Goal: Information Seeking & Learning: Learn about a topic

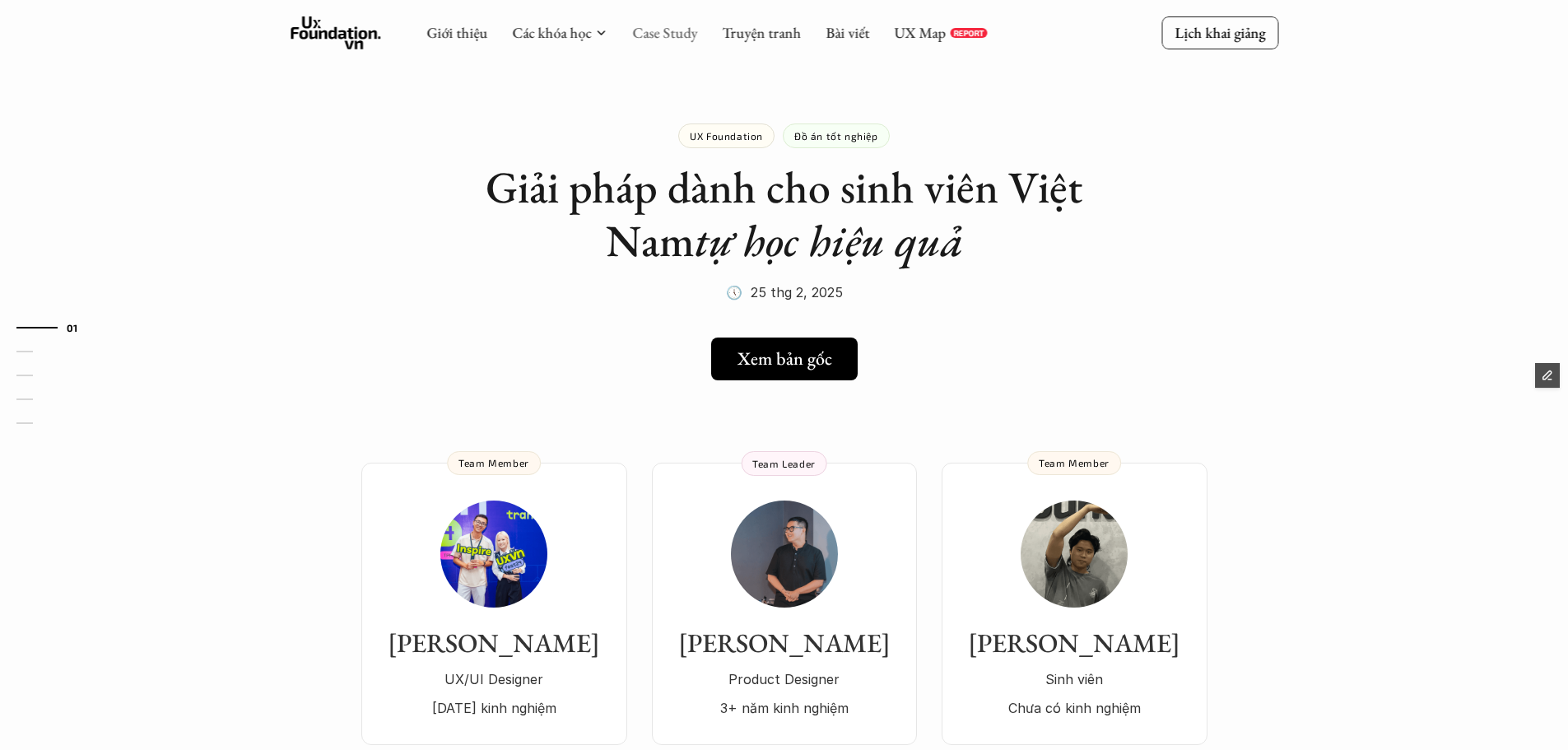
click at [669, 32] on link "Case Study" at bounding box center [664, 32] width 65 height 19
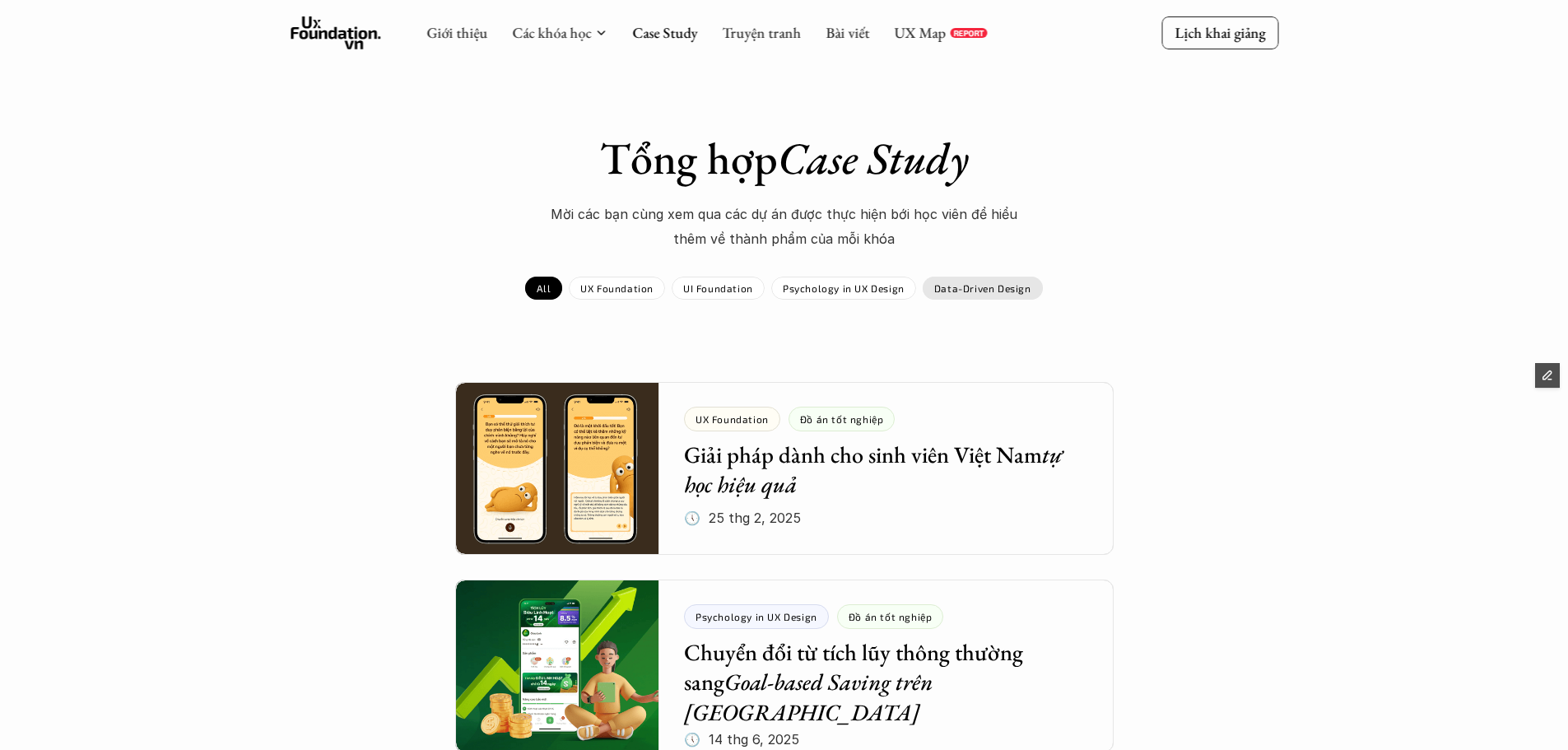
click at [978, 297] on div "Data-Driven Design" at bounding box center [982, 288] width 120 height 23
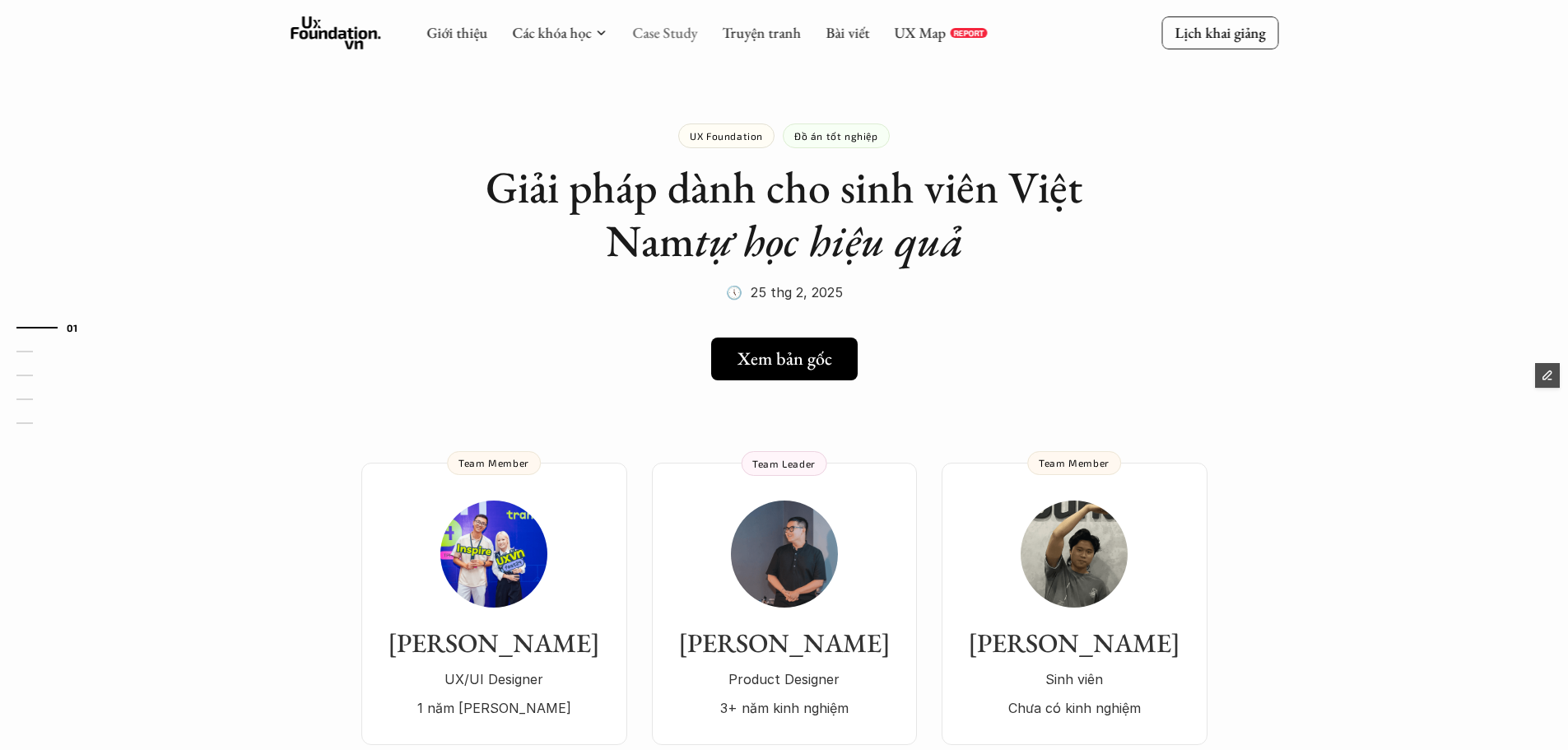
click at [679, 30] on link "Case Study" at bounding box center [664, 32] width 65 height 19
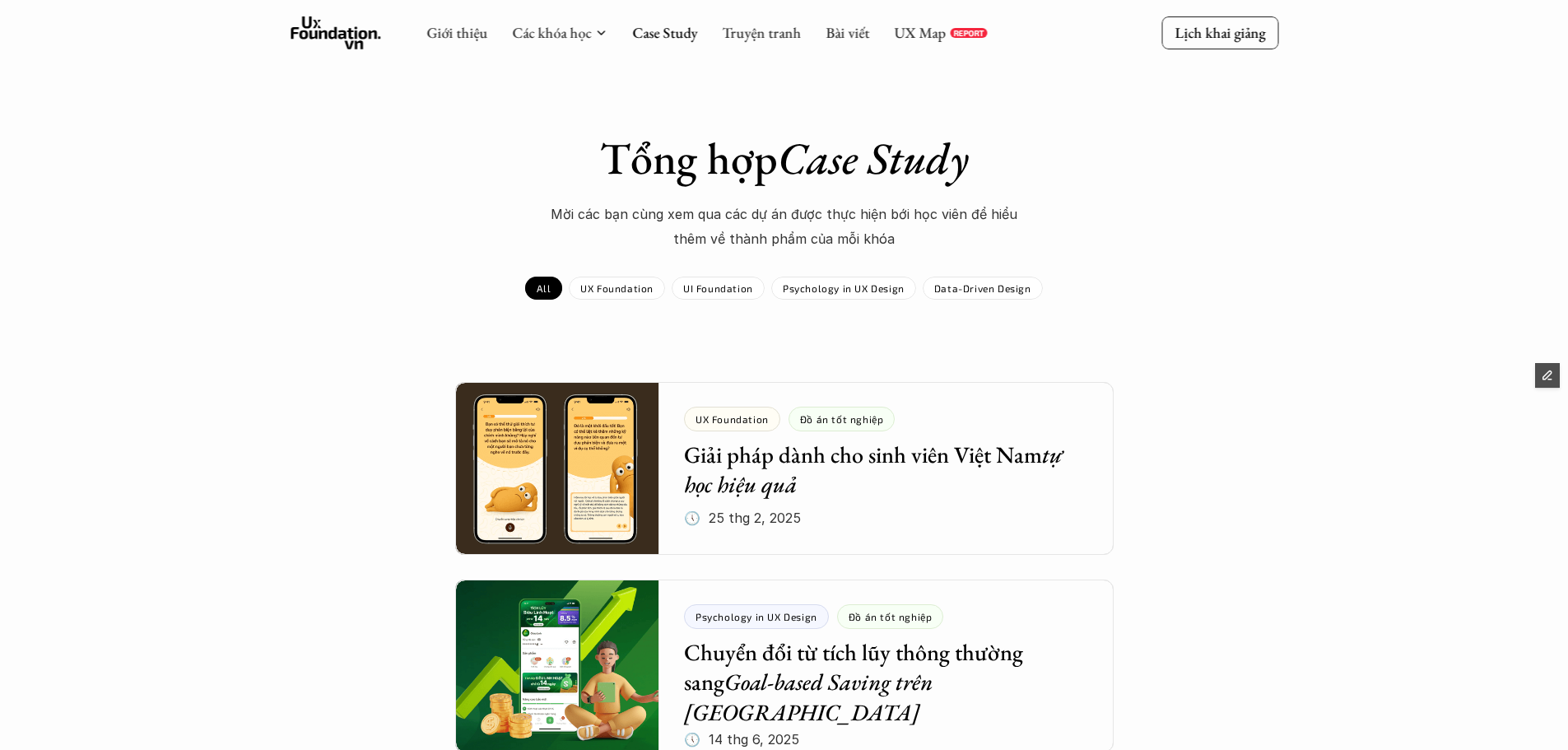
click at [1007, 271] on div "Tổng hợp Case Study Mời các bạn cùng xem qua các dự án được [PERSON_NAME] bới h…" at bounding box center [785, 216] width 955 height 168
click at [998, 290] on p "Data-Driven Design" at bounding box center [982, 288] width 97 height 12
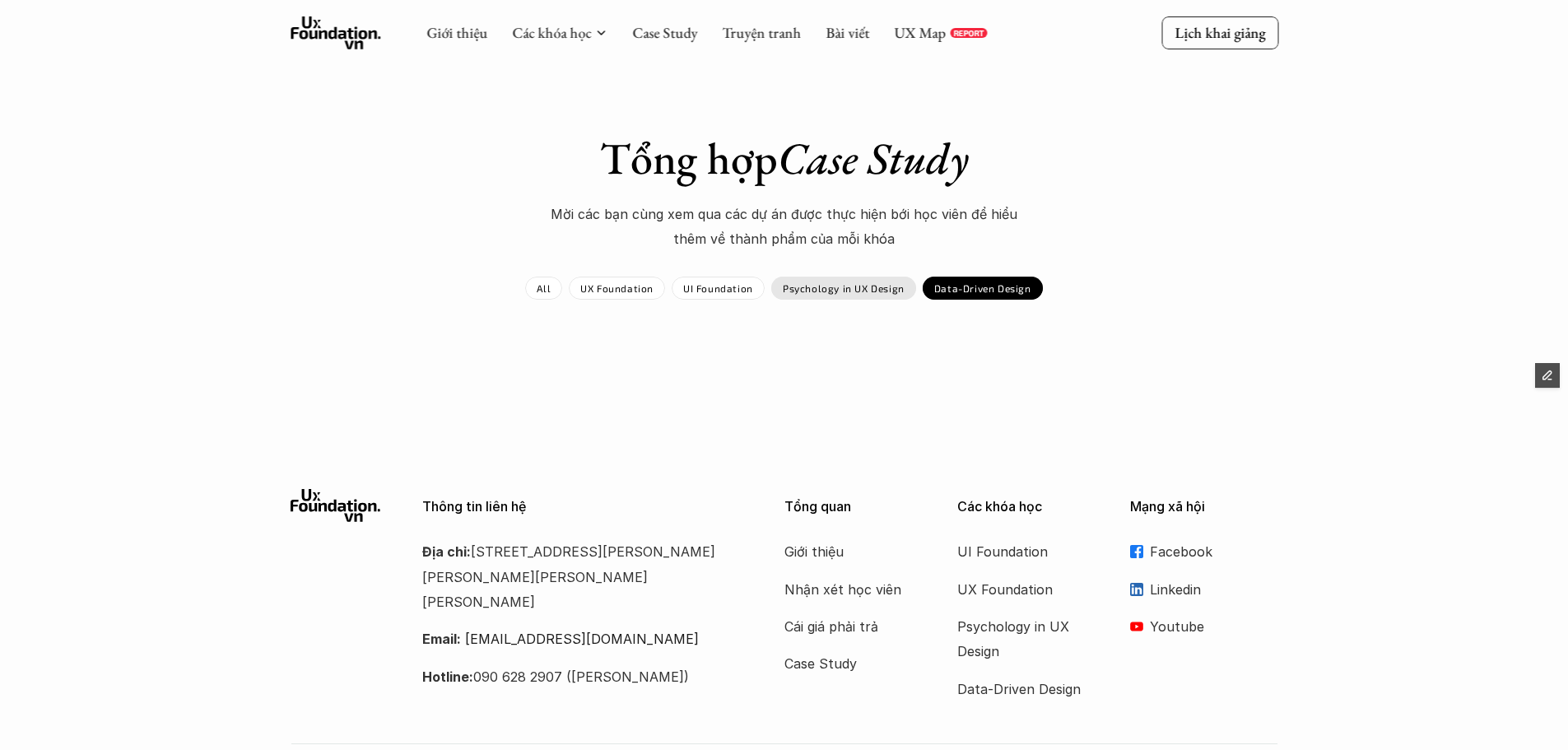
click at [880, 295] on div "Psychology in UX Design" at bounding box center [844, 288] width 145 height 23
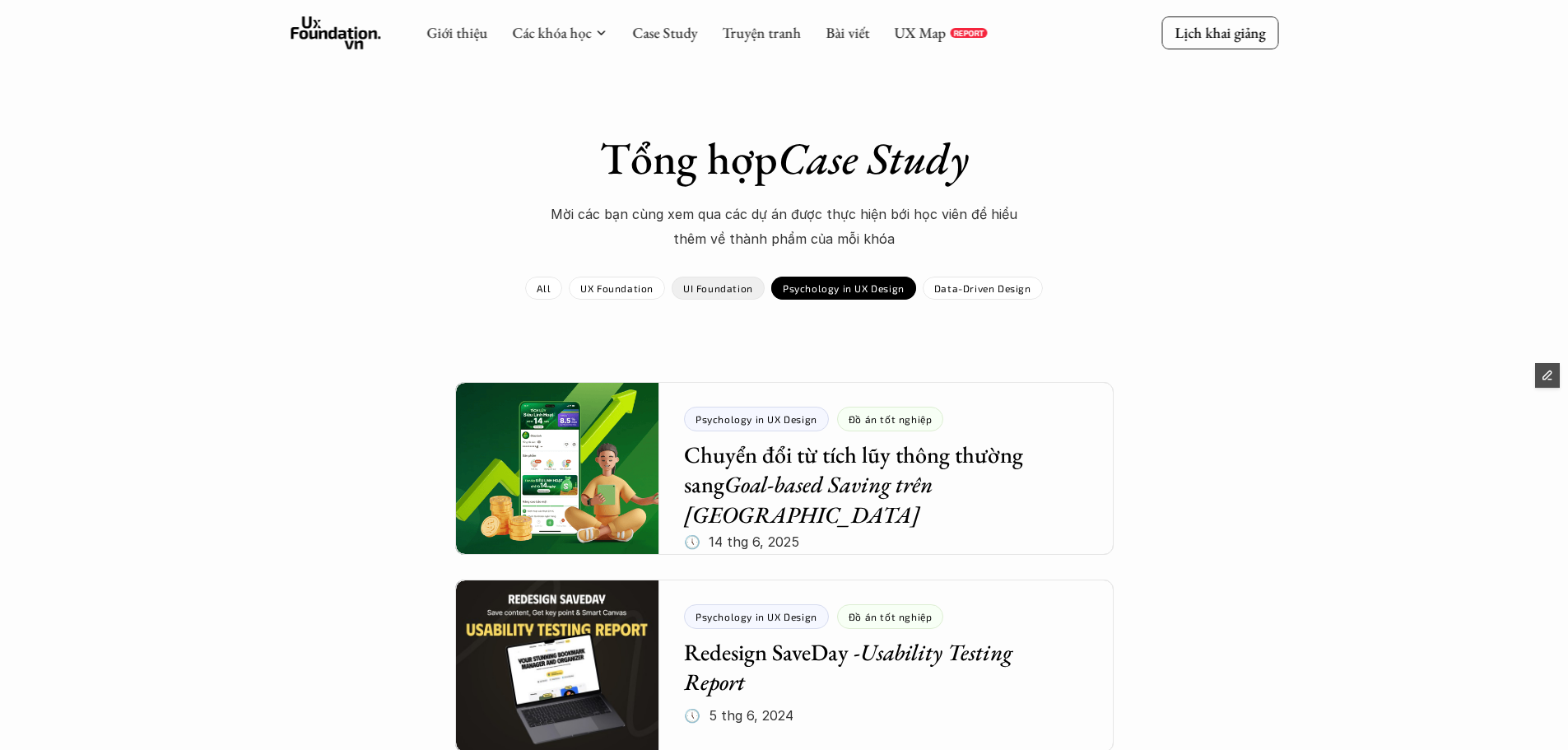
click at [689, 286] on p "UI Foundation" at bounding box center [718, 288] width 70 height 12
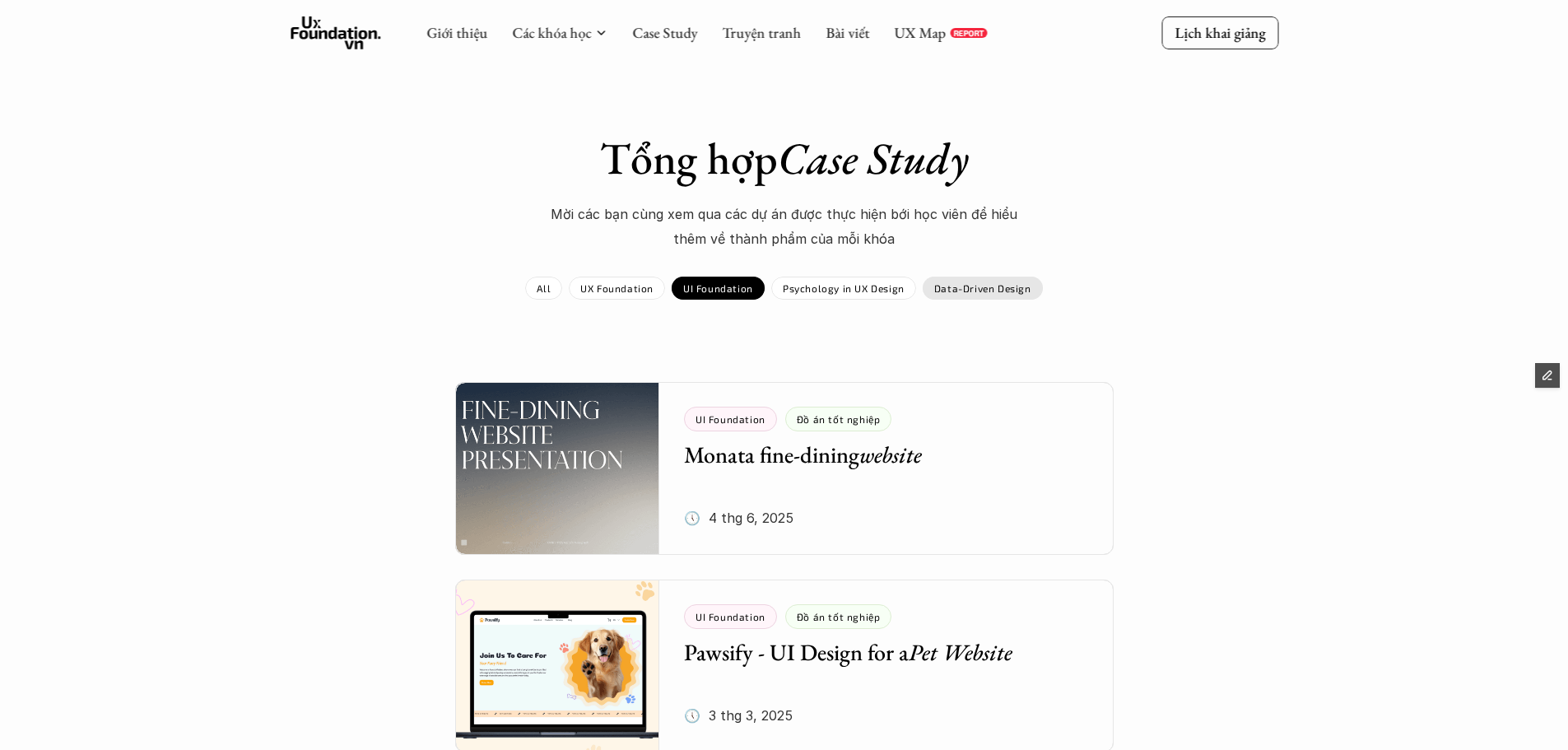
click at [974, 289] on p "Data-Driven Design" at bounding box center [982, 288] width 97 height 12
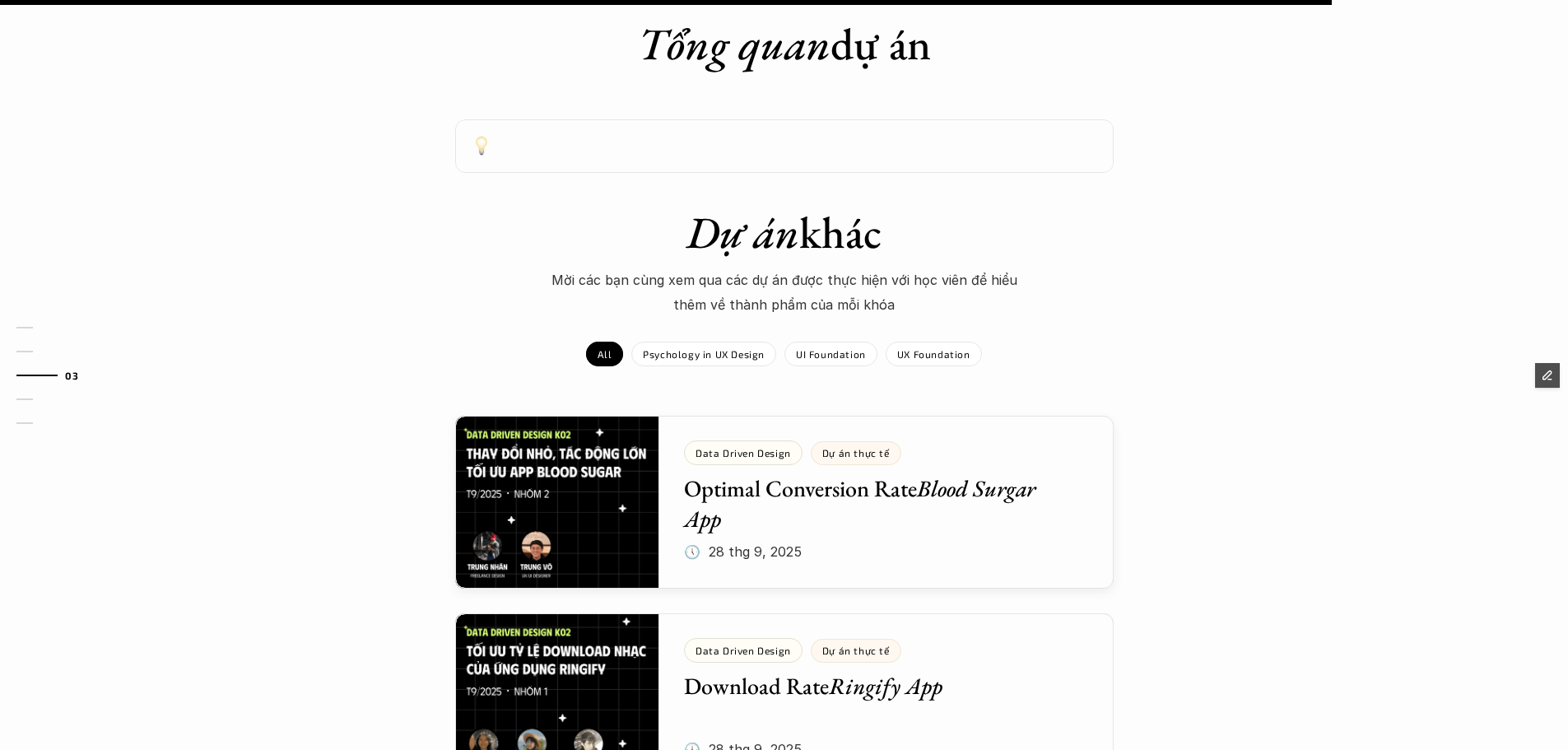
scroll to position [988, 0]
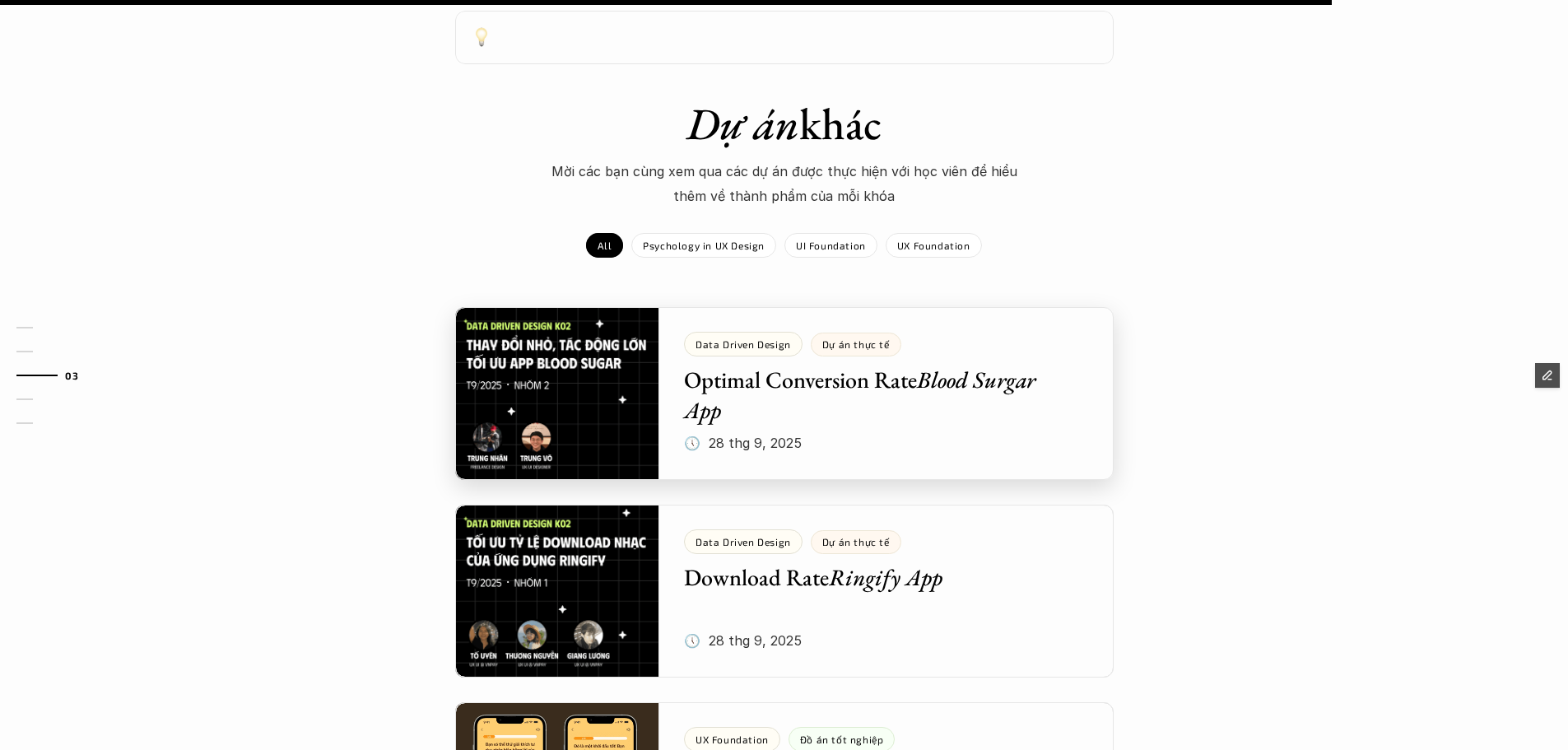
click at [941, 379] on div at bounding box center [784, 394] width 659 height 173
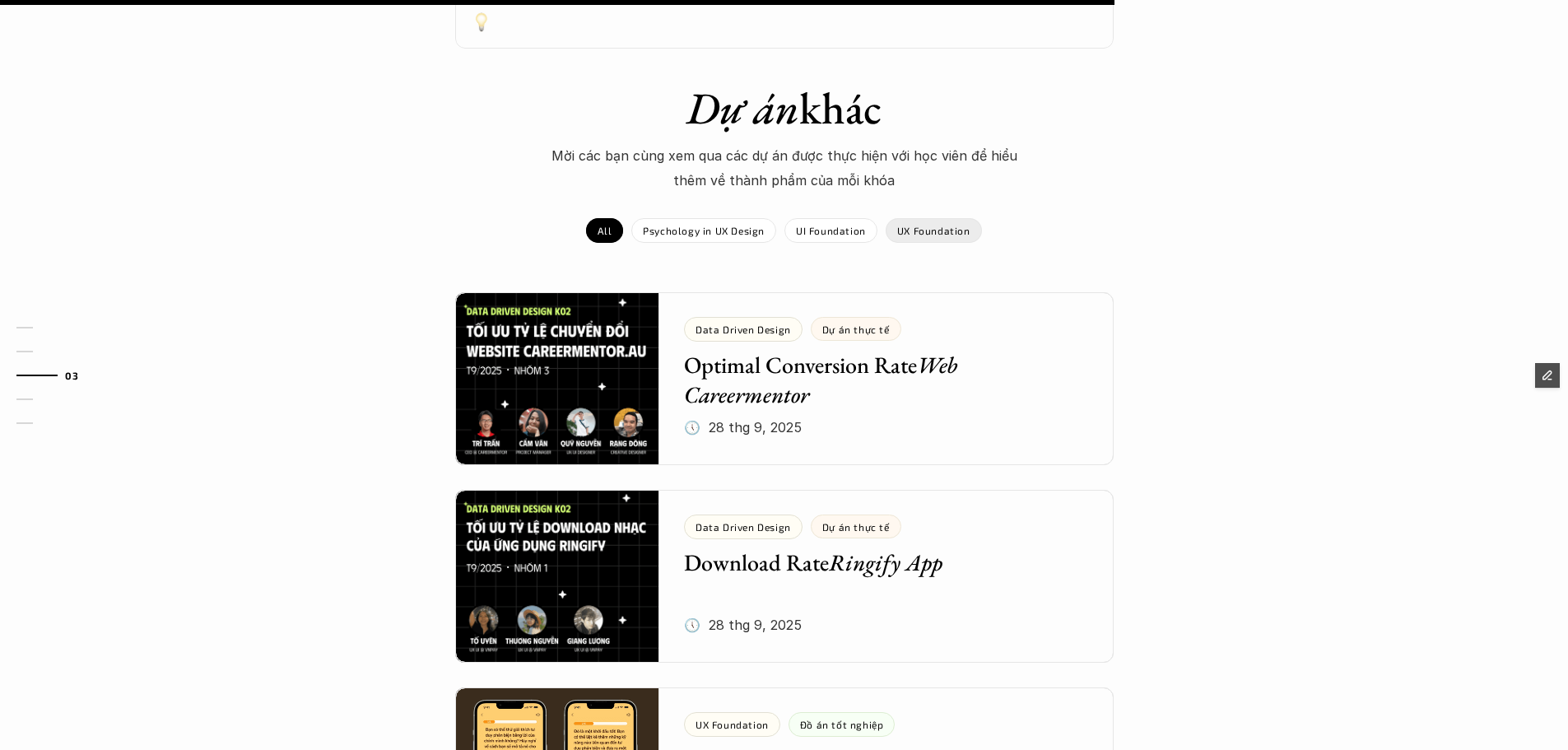
scroll to position [1153, 0]
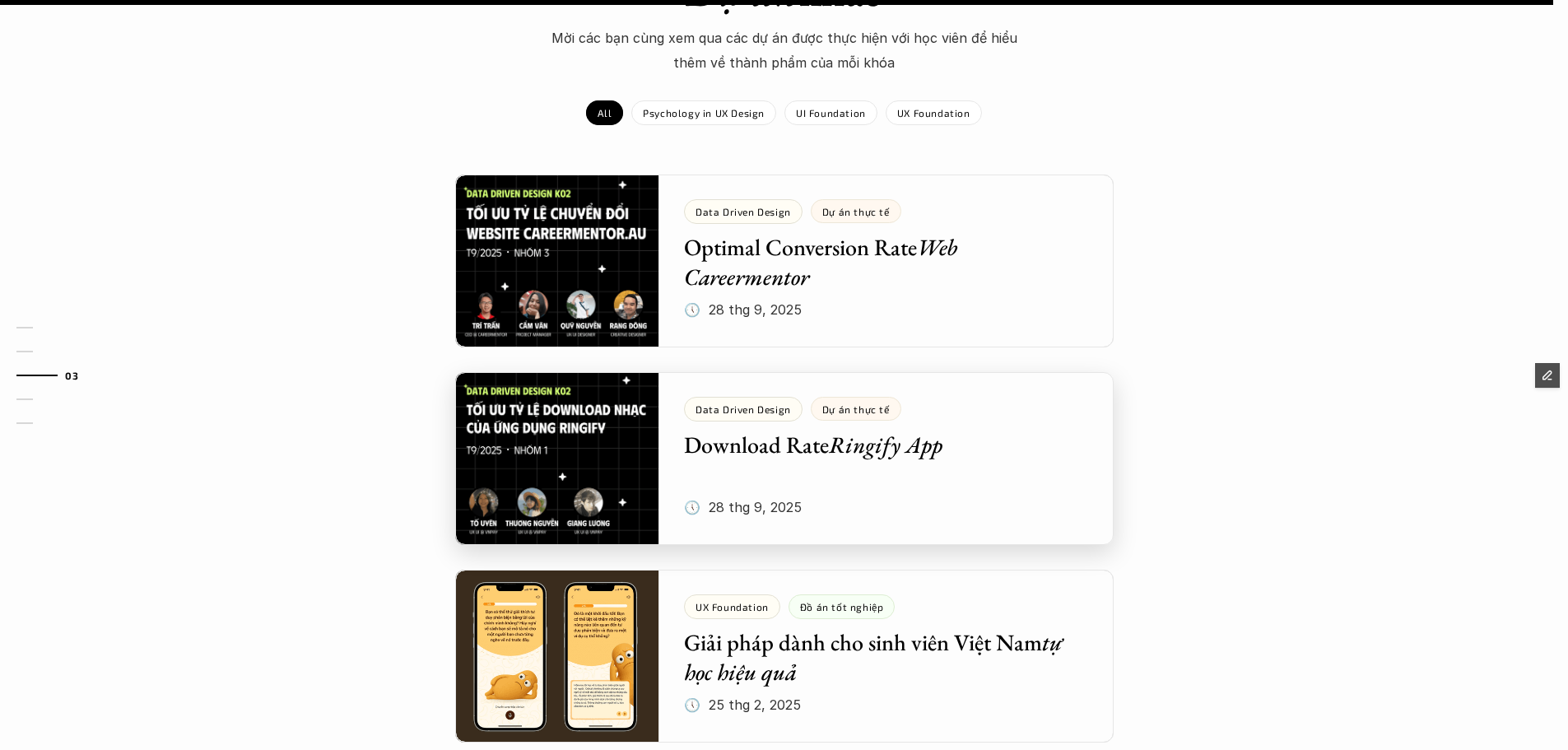
click at [909, 392] on div at bounding box center [784, 458] width 659 height 173
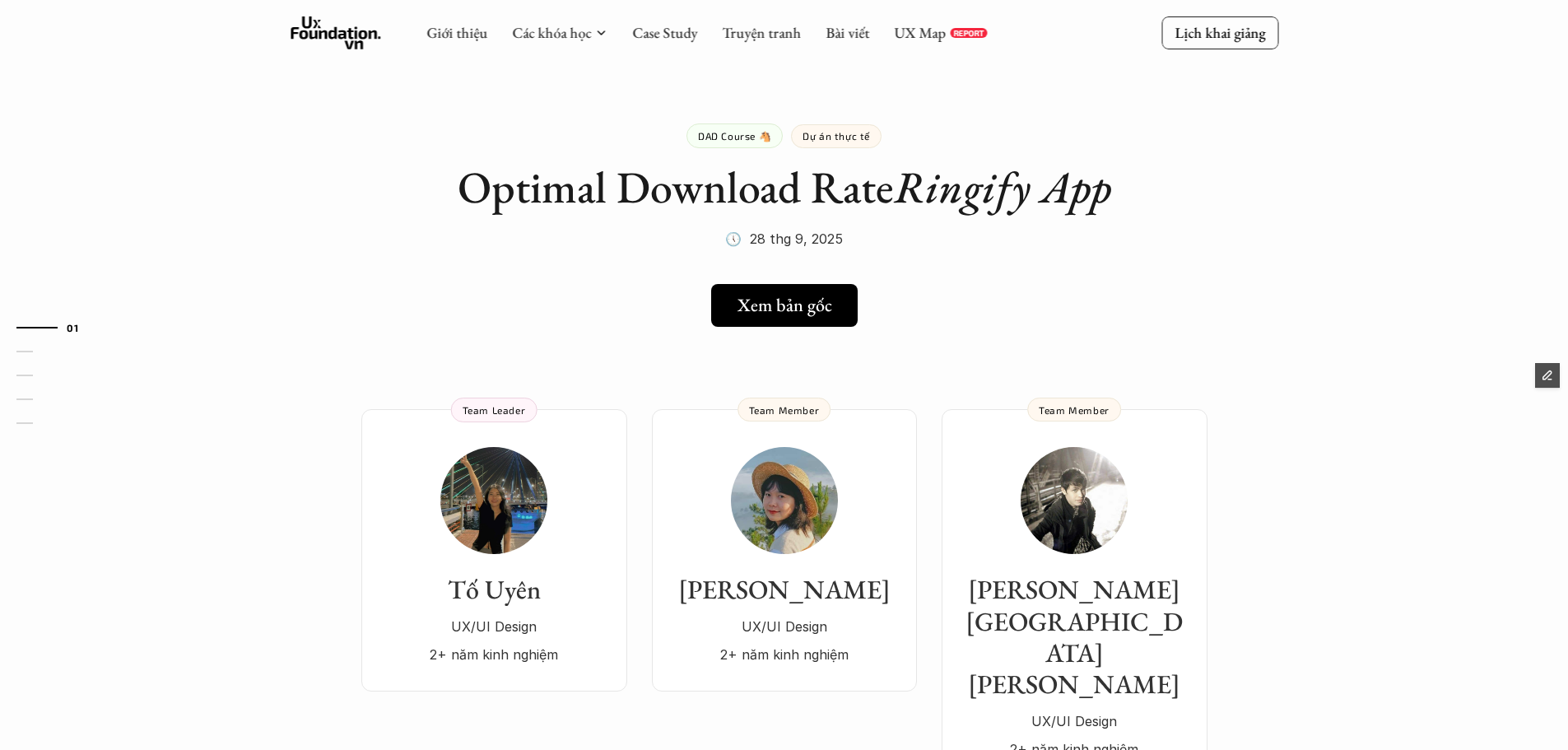
drag, startPoint x: 614, startPoint y: 370, endPoint x: 617, endPoint y: 361, distance: 9.5
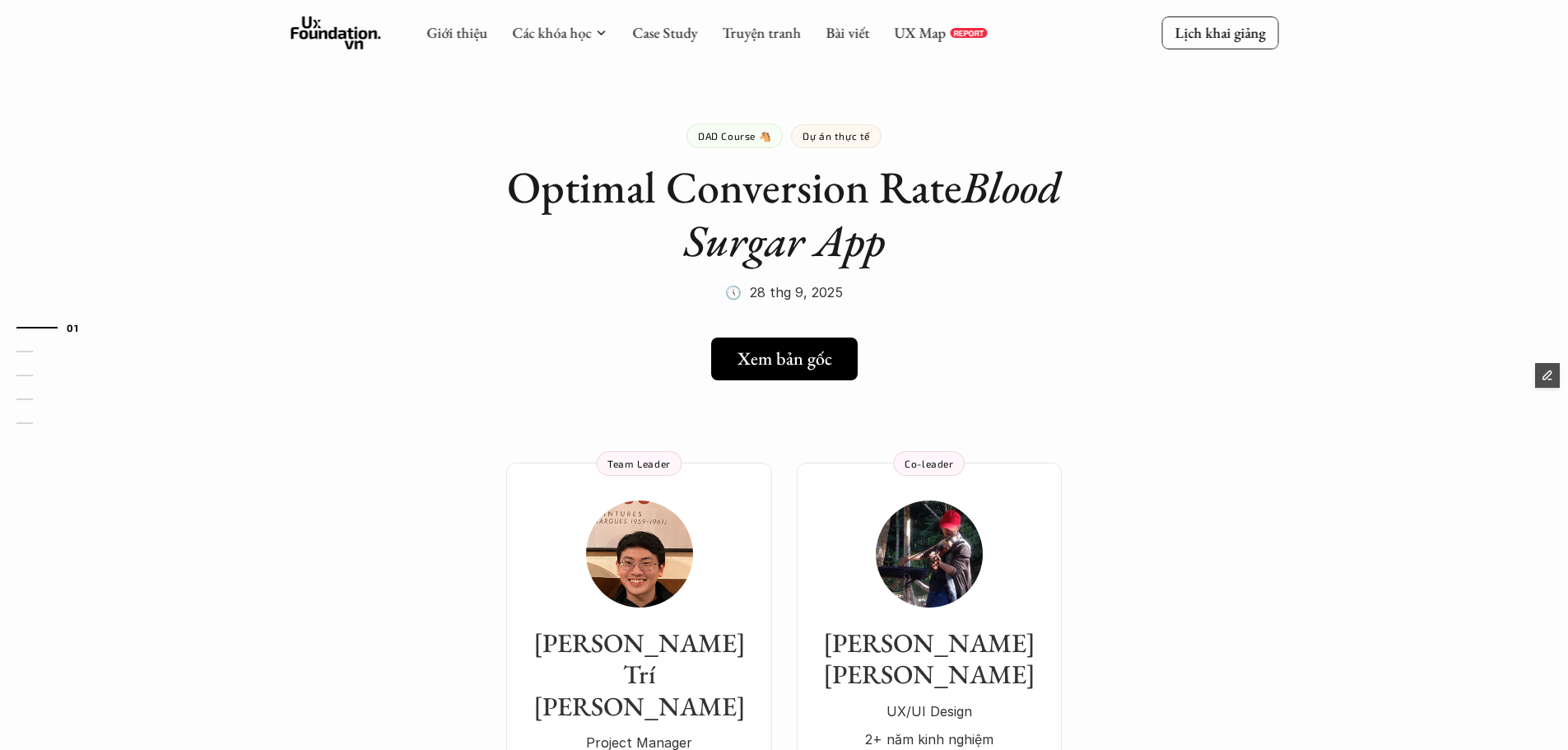
drag, startPoint x: 586, startPoint y: 297, endPoint x: 563, endPoint y: 294, distance: 23.2
